Goal: Task Accomplishment & Management: Manage account settings

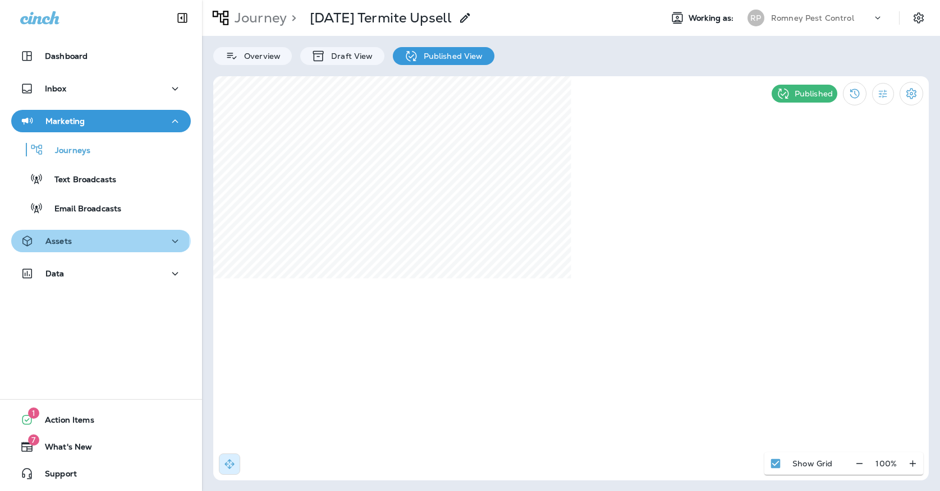
click at [70, 240] on p "Assets" at bounding box center [58, 241] width 26 height 9
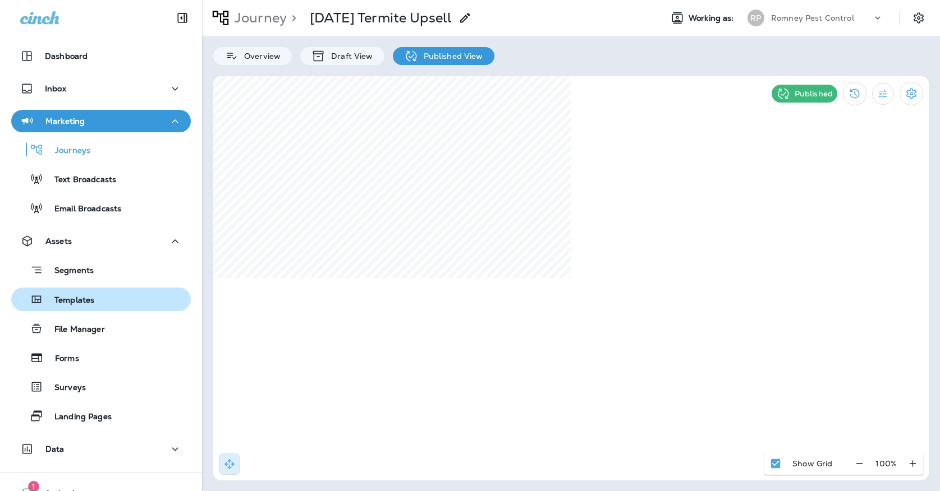
click at [69, 296] on p "Templates" at bounding box center [68, 301] width 51 height 11
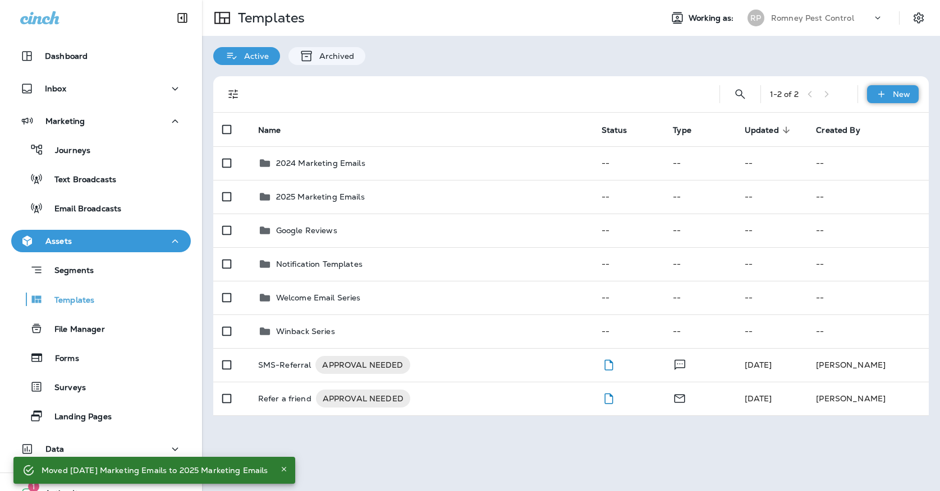
click at [878, 100] on div "New" at bounding box center [893, 94] width 52 height 18
click at [862, 157] on li "New Folder" at bounding box center [885, 150] width 95 height 27
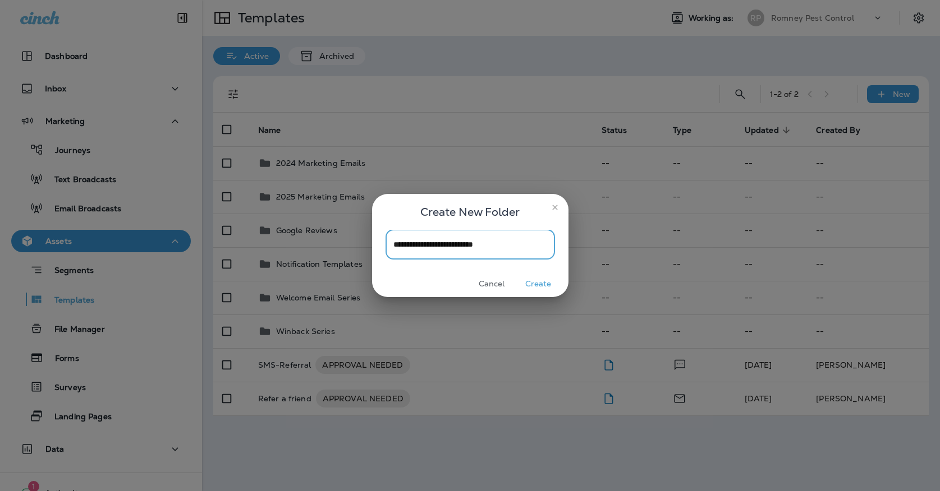
type input "**********"
click at [536, 287] on button "Create" at bounding box center [538, 283] width 42 height 17
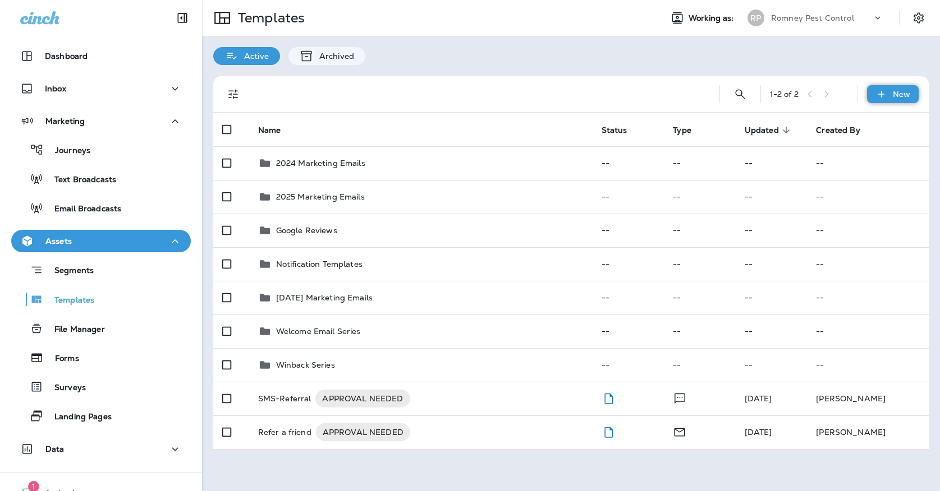
click at [885, 96] on icon at bounding box center [881, 94] width 12 height 11
click at [855, 131] on li "New Template" at bounding box center [885, 123] width 95 height 27
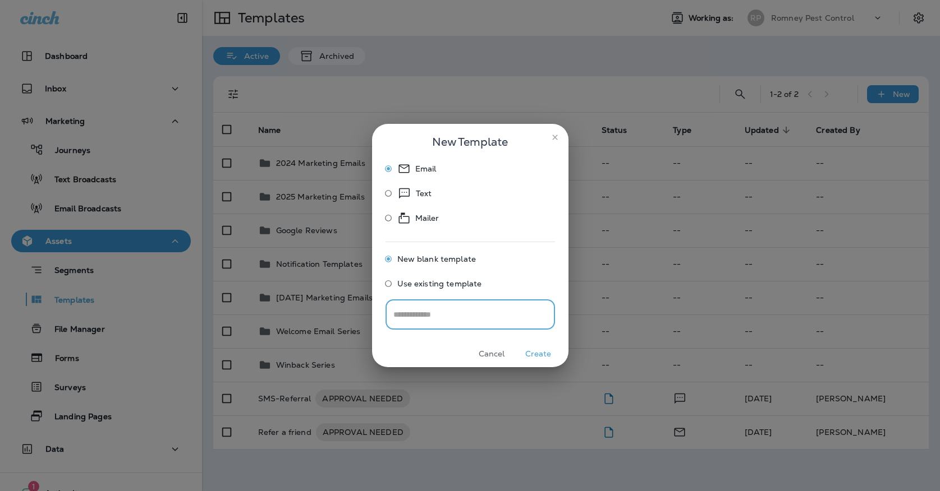
click at [450, 317] on input "text" at bounding box center [469, 315] width 169 height 30
type input "**********"
click at [538, 355] on button "Create" at bounding box center [538, 354] width 42 height 17
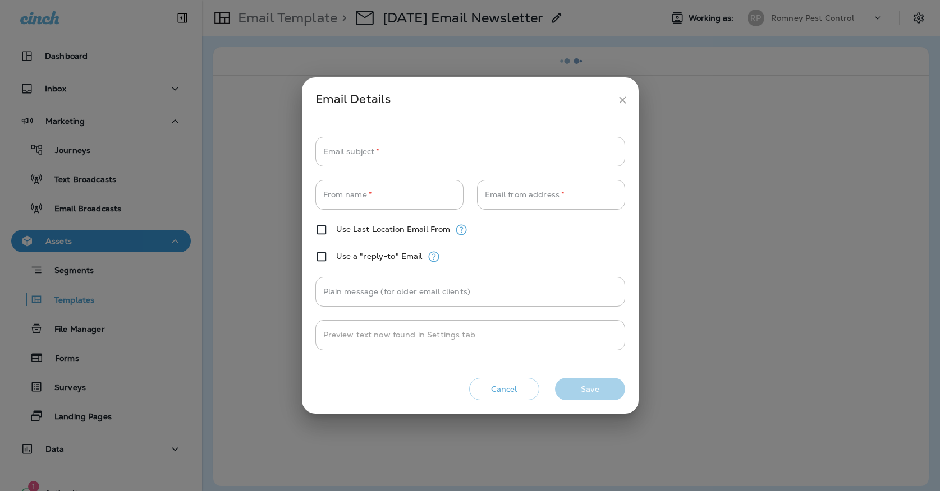
type input "**********"
click at [614, 96] on button "close" at bounding box center [622, 100] width 21 height 21
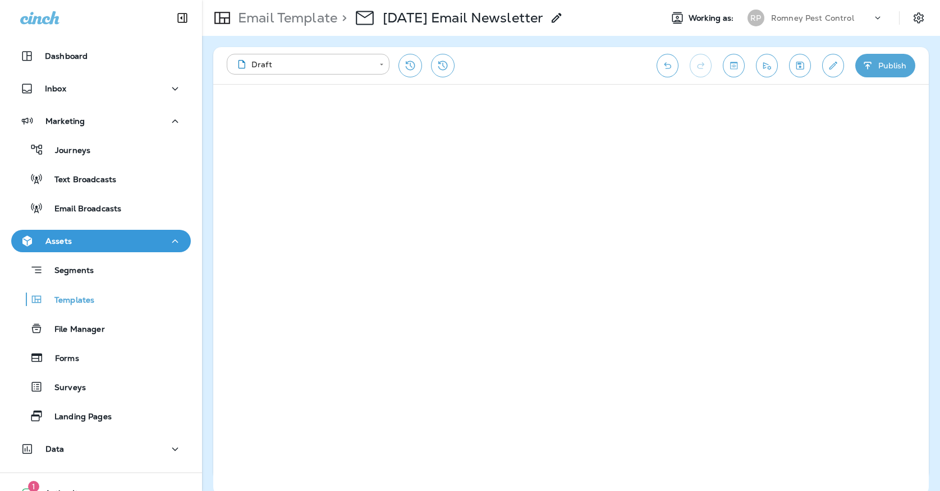
click at [781, 33] on div "Email Template > [DATE] Email Newsletter Working as: [PERSON_NAME] Pest Control" at bounding box center [571, 18] width 738 height 36
click at [778, 20] on p "Romney Pest Control" at bounding box center [812, 17] width 83 height 9
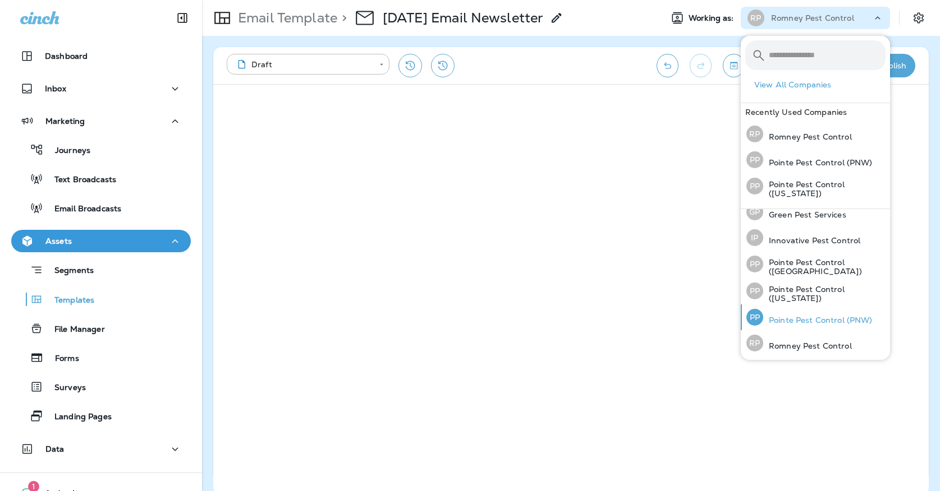
scroll to position [35, 0]
click at [780, 324] on p "Pointe Pest Control (PNW)" at bounding box center [817, 320] width 109 height 9
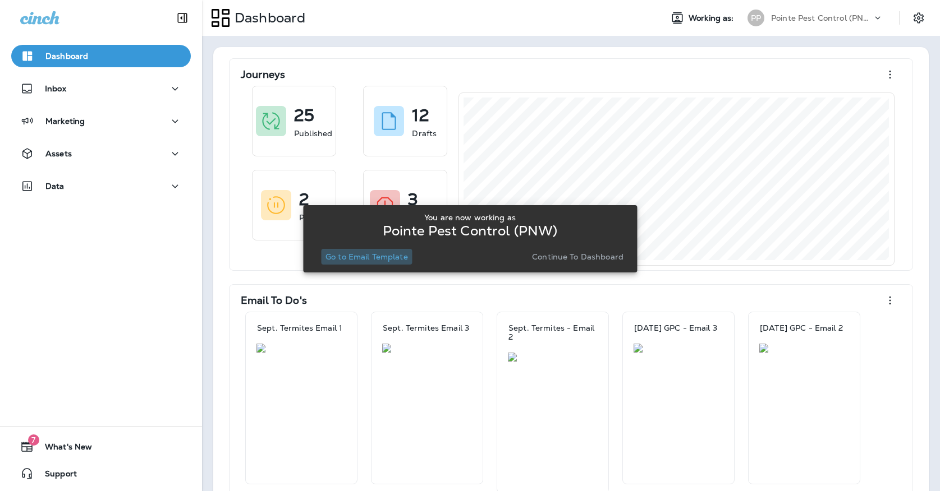
click at [395, 264] on button "Go to Email Template" at bounding box center [366, 257] width 91 height 16
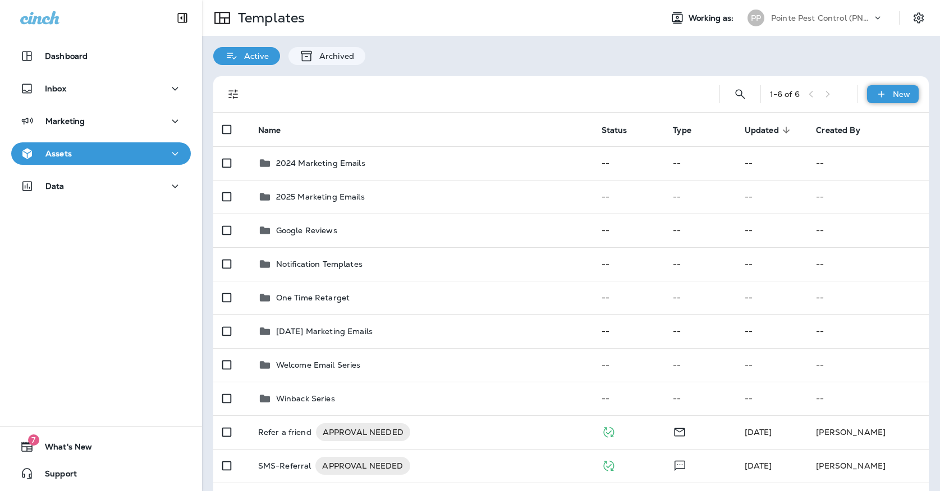
click at [890, 95] on div "New" at bounding box center [893, 94] width 52 height 18
click at [876, 130] on li "New Template" at bounding box center [885, 123] width 95 height 27
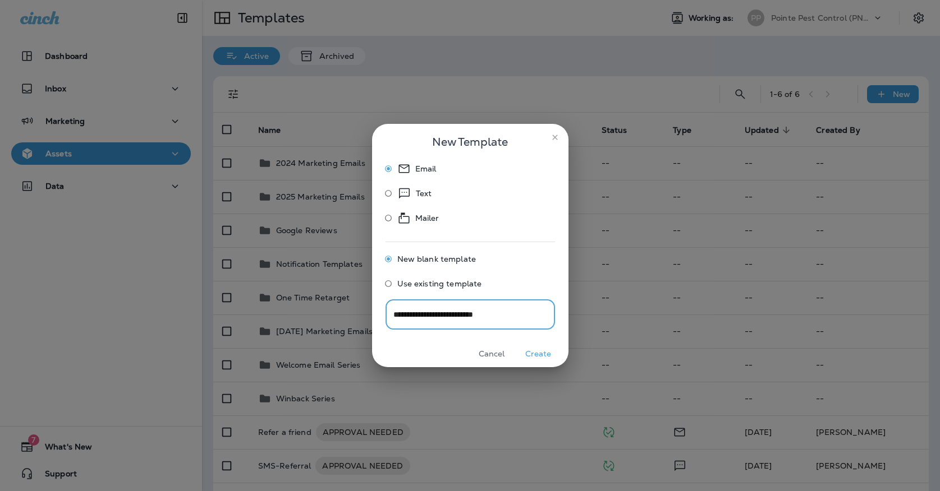
type input "**********"
click at [539, 348] on button "Create" at bounding box center [538, 354] width 42 height 17
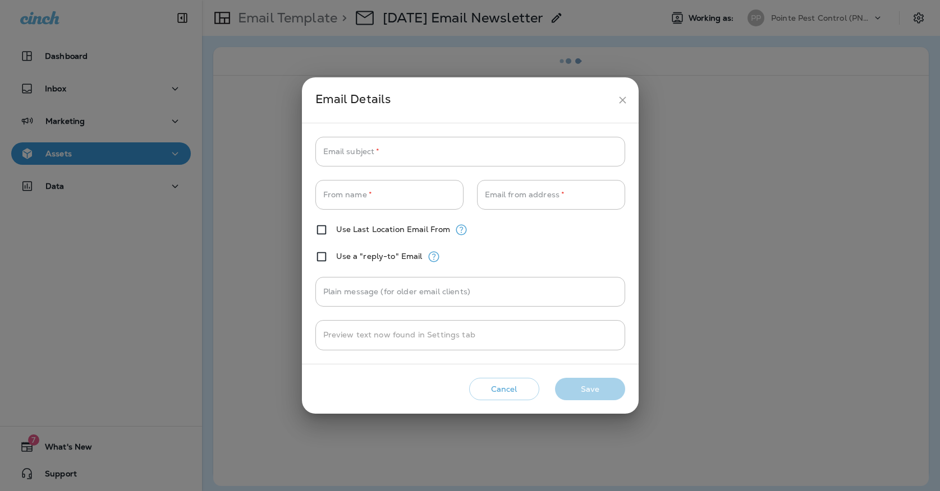
type input "**********"
click at [624, 103] on icon "close" at bounding box center [622, 99] width 7 height 7
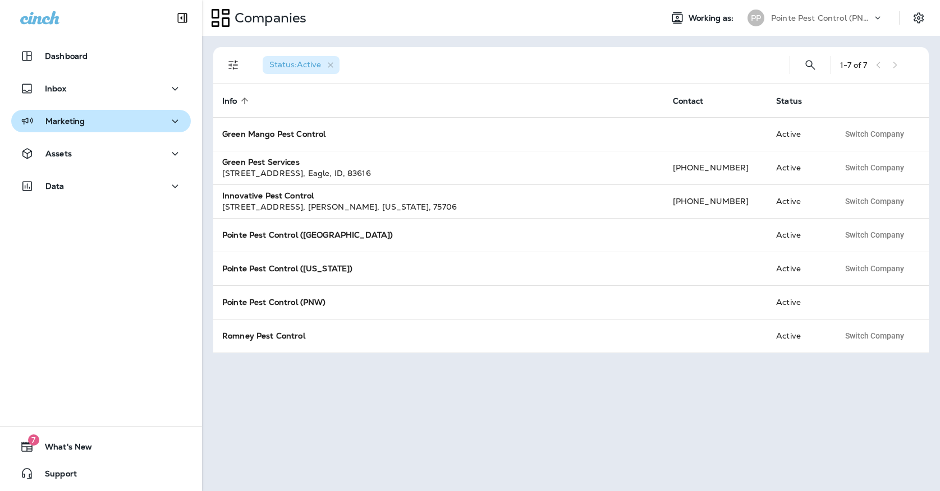
click at [130, 121] on div "Marketing" at bounding box center [101, 121] width 162 height 14
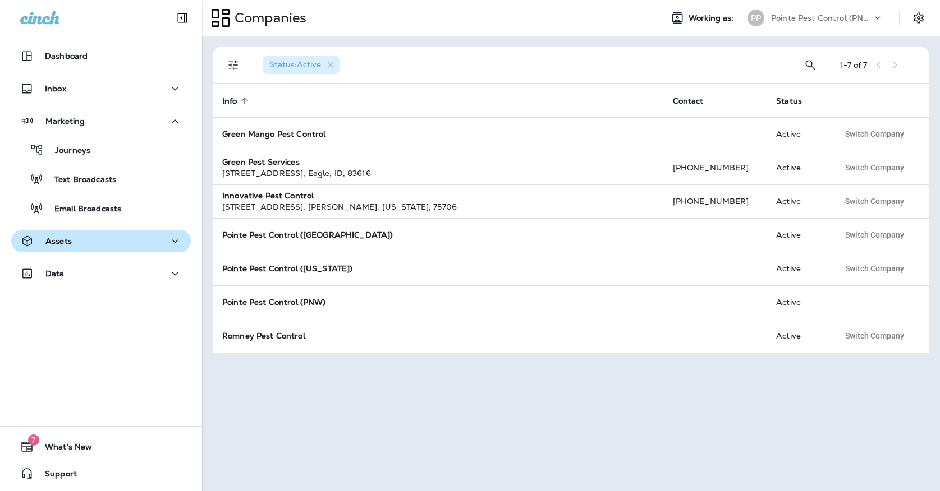
click at [113, 245] on div "Assets" at bounding box center [101, 241] width 162 height 14
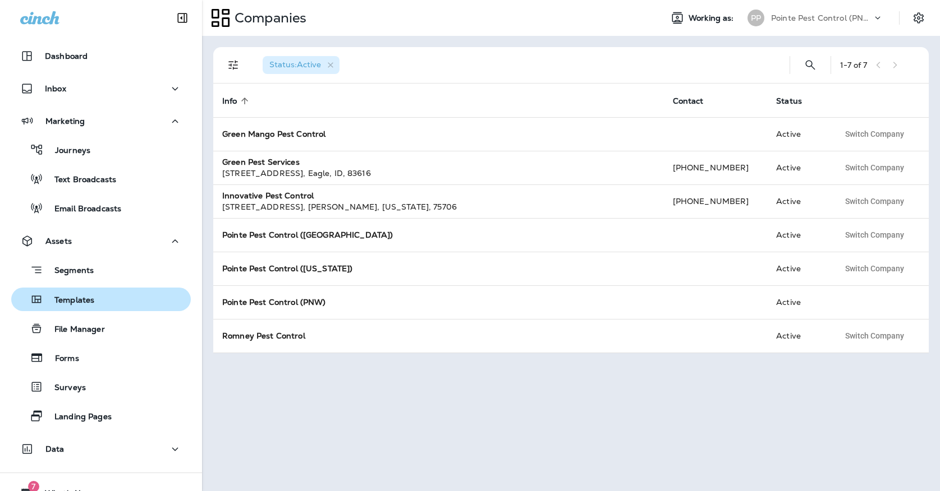
click at [104, 297] on div "Templates" at bounding box center [101, 299] width 171 height 17
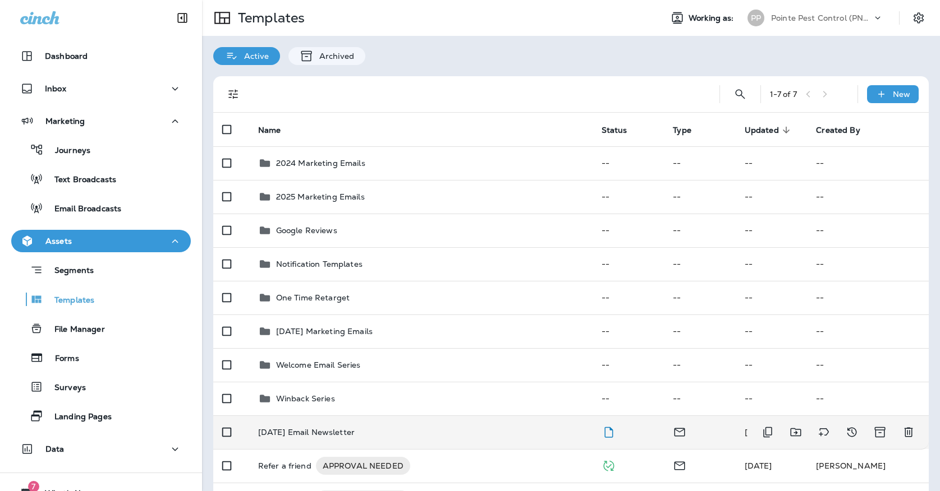
click at [433, 416] on td "[DATE] Email Newsletter" at bounding box center [420, 433] width 343 height 34
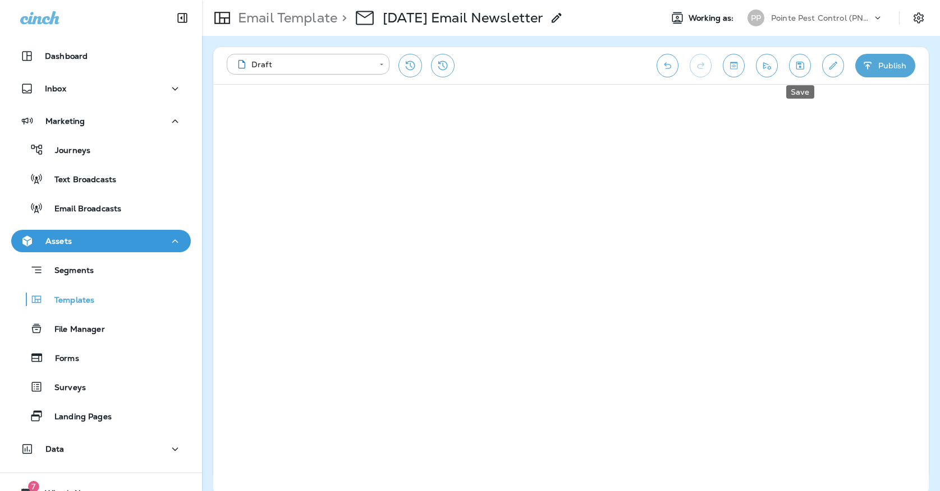
click at [794, 66] on icon "Save" at bounding box center [800, 65] width 12 height 11
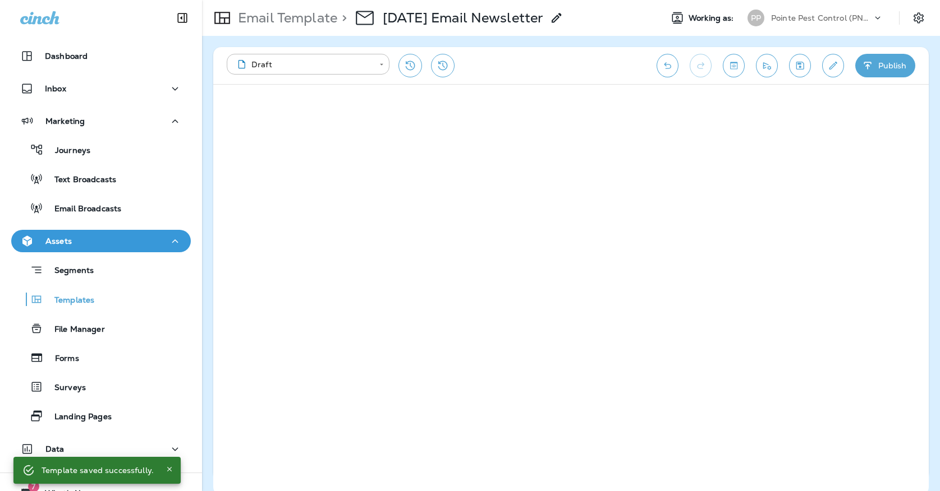
click at [803, 25] on div "Pointe Pest Control (PNW)" at bounding box center [821, 18] width 101 height 17
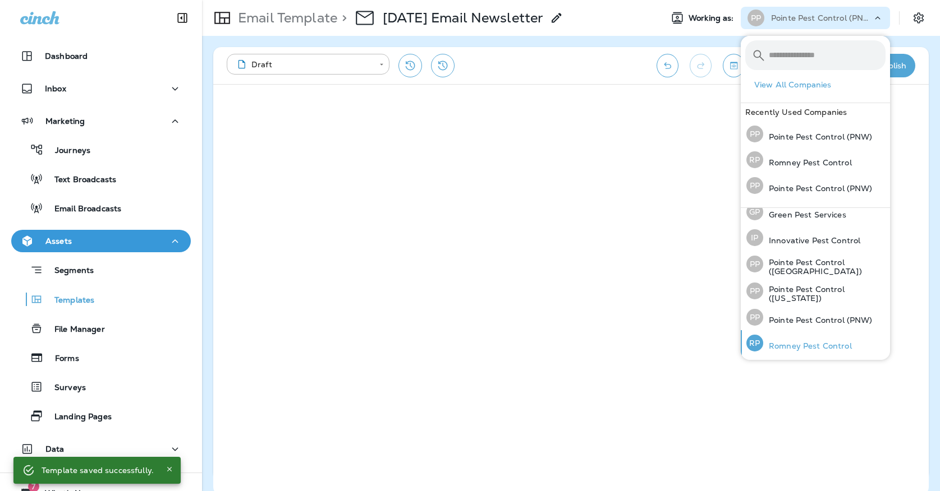
scroll to position [34, 0]
click at [801, 343] on p "Romney Pest Control" at bounding box center [807, 346] width 89 height 9
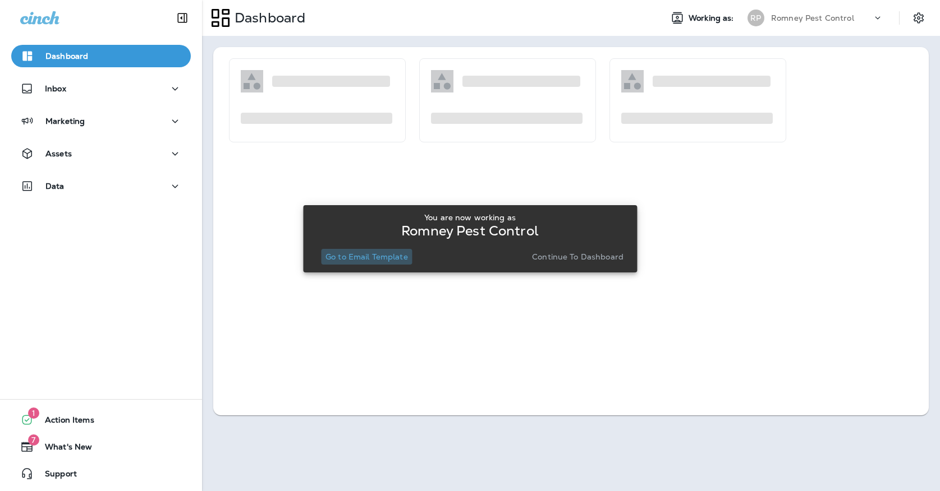
click at [408, 260] on p "Go to Email Template" at bounding box center [366, 256] width 82 height 9
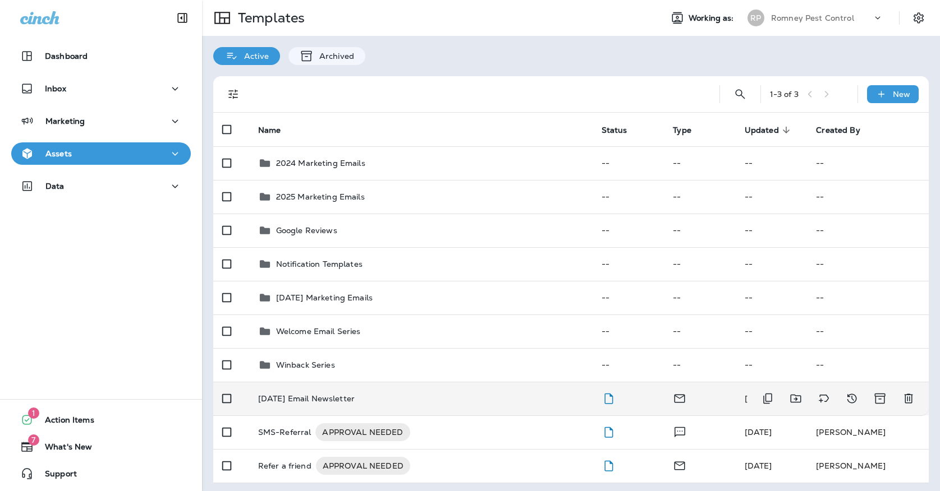
click at [362, 382] on td "[DATE] Email Newsletter" at bounding box center [420, 399] width 343 height 34
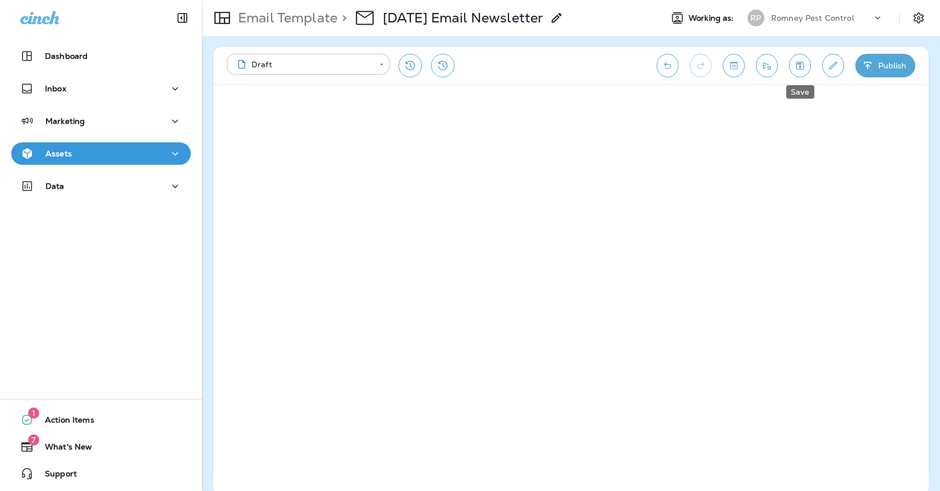
click at [793, 65] on button "Save" at bounding box center [800, 66] width 22 height 24
click at [804, 67] on icon "Save" at bounding box center [800, 65] width 12 height 11
